Goal: Task Accomplishment & Management: Manage account settings

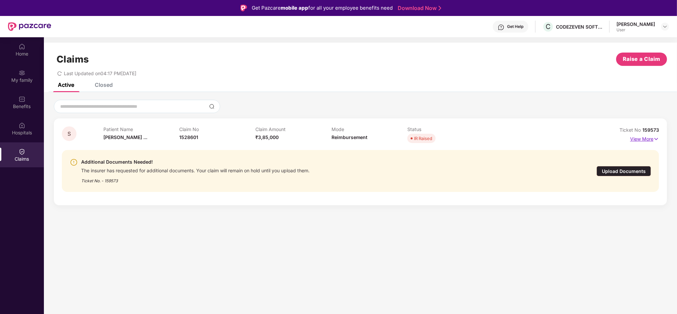
click at [643, 137] on p "View More" at bounding box center [644, 138] width 29 height 9
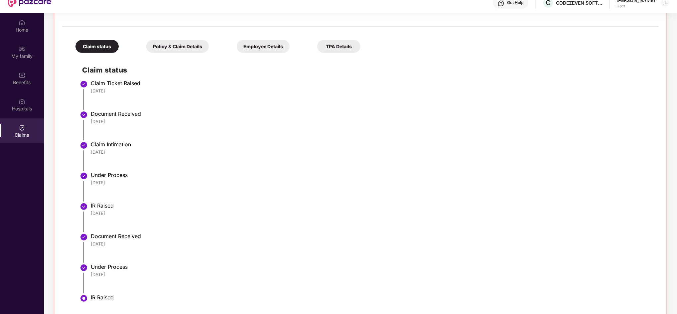
scroll to position [37, 0]
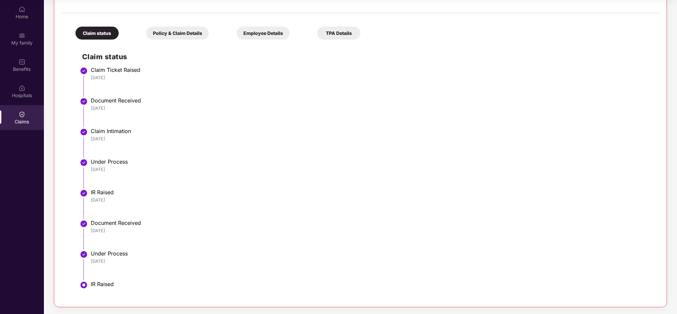
click at [348, 29] on div "TPA Details" at bounding box center [338, 33] width 43 height 13
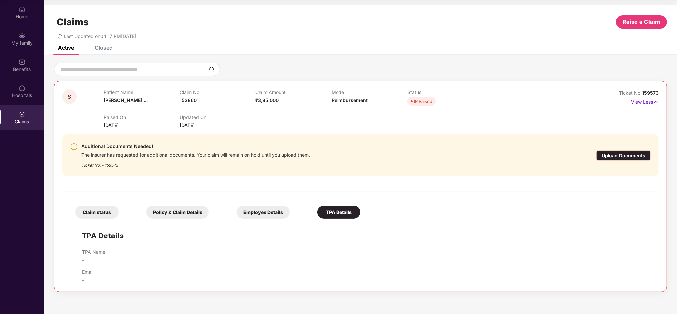
scroll to position [0, 0]
click at [105, 47] on div "Closed" at bounding box center [104, 47] width 18 height 7
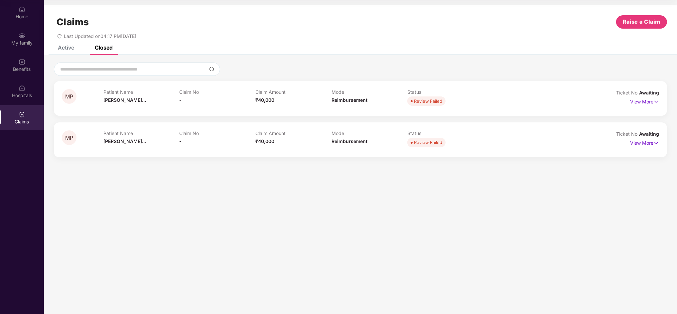
click at [58, 49] on div "Active" at bounding box center [66, 47] width 16 height 7
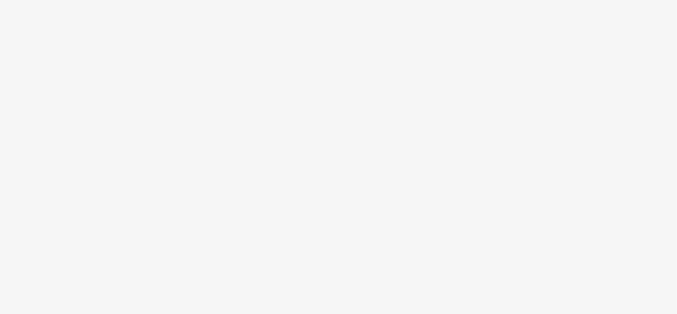
scroll to position [37, 0]
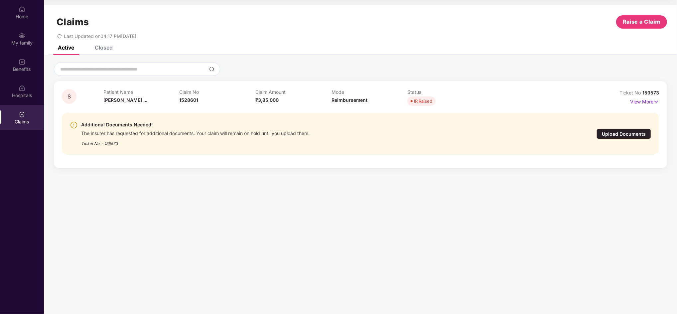
click at [627, 130] on div "Upload Documents" at bounding box center [623, 134] width 55 height 10
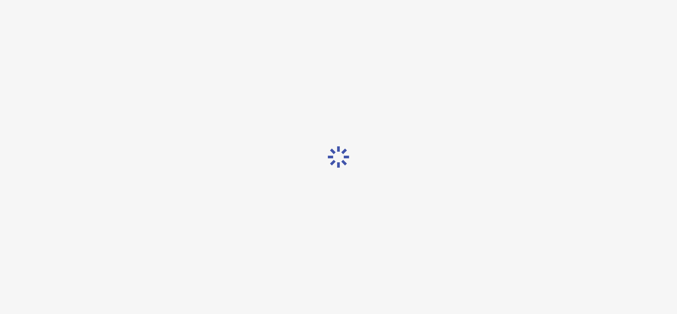
scroll to position [16, 0]
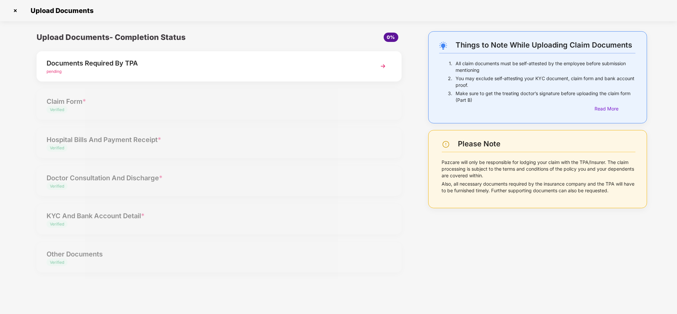
click at [363, 69] on div "Documents Required By TPA pending" at bounding box center [219, 66] width 365 height 30
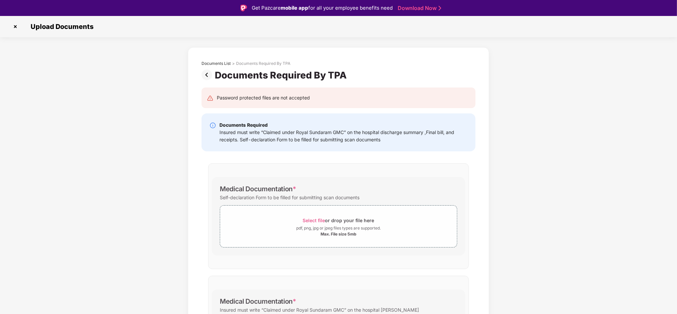
click at [563, 200] on div "Documents List > Documents Required By TPA Documents Required By TPA Password p…" at bounding box center [338, 234] width 677 height 375
click at [205, 73] on img at bounding box center [207, 74] width 13 height 11
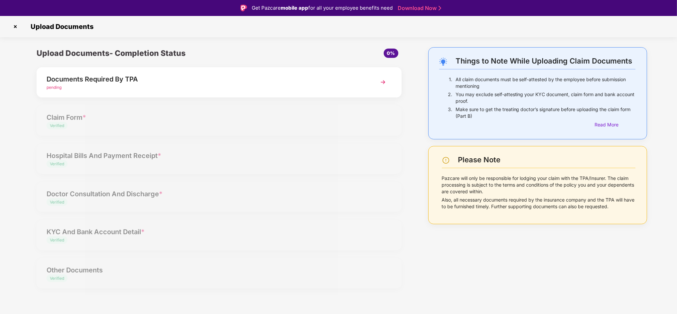
click at [13, 27] on img at bounding box center [15, 26] width 11 height 11
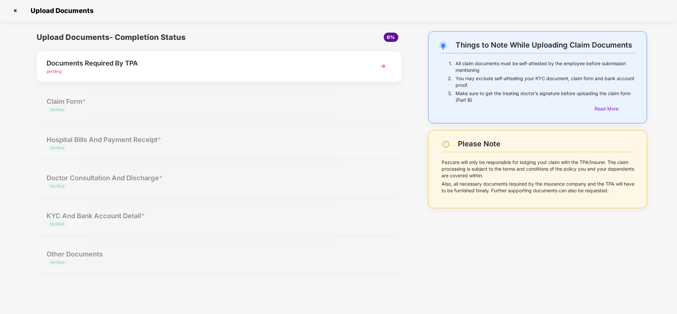
click at [12, 9] on img at bounding box center [15, 10] width 11 height 11
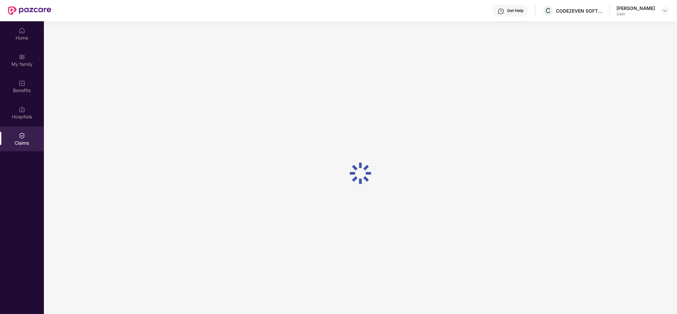
scroll to position [37, 0]
